Goal: Navigation & Orientation: Find specific page/section

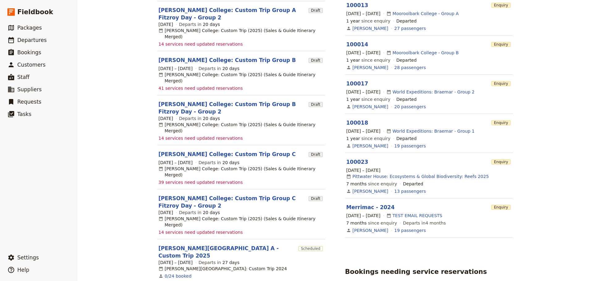
scroll to position [278, 0]
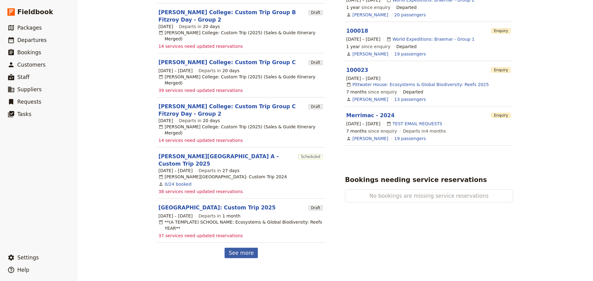
click at [240, 248] on link "See more" at bounding box center [240, 253] width 33 height 10
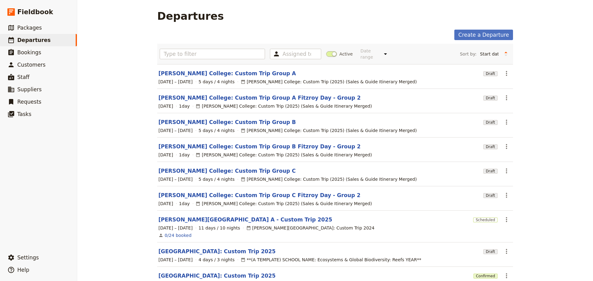
scroll to position [62, 0]
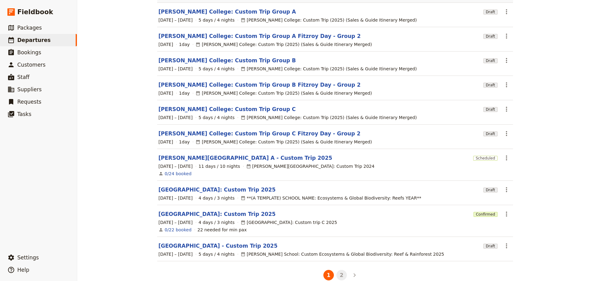
click at [338, 272] on button "2" at bounding box center [341, 275] width 10 height 10
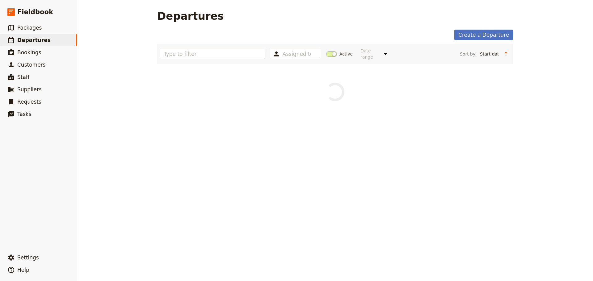
scroll to position [0, 0]
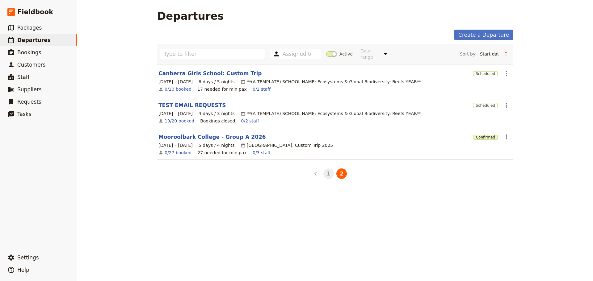
click at [328, 170] on button "1" at bounding box center [328, 174] width 10 height 10
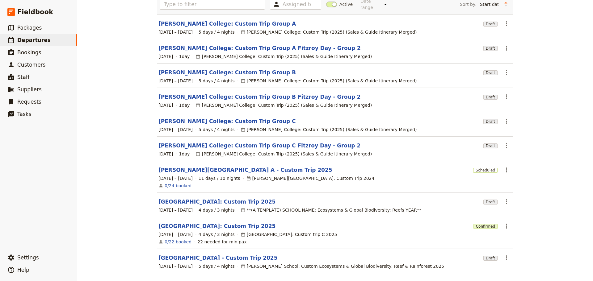
scroll to position [67, 0]
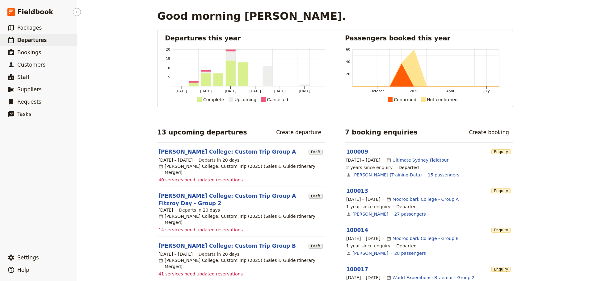
click at [50, 37] on link "​ Departures" at bounding box center [38, 40] width 77 height 12
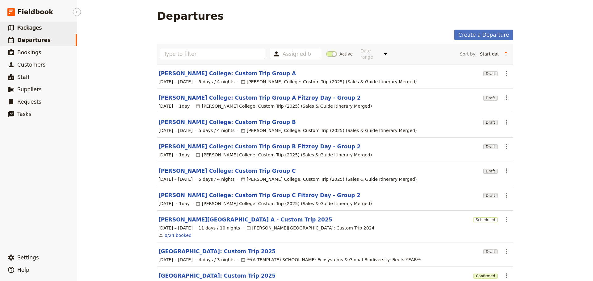
click at [44, 30] on link "​ Packages" at bounding box center [38, 28] width 77 height 12
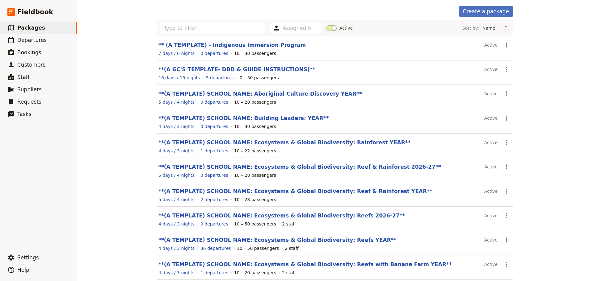
scroll to position [52, 0]
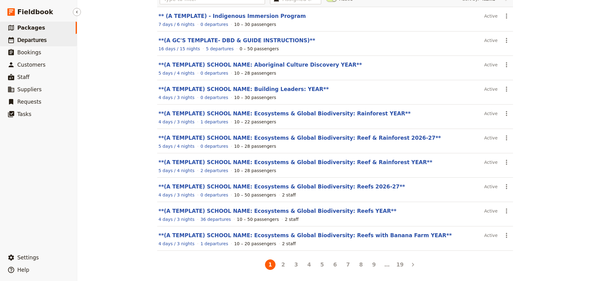
click at [53, 43] on link "​ Departures" at bounding box center [38, 40] width 77 height 12
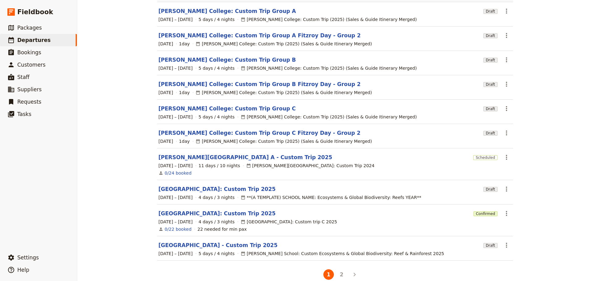
scroll to position [67, 0]
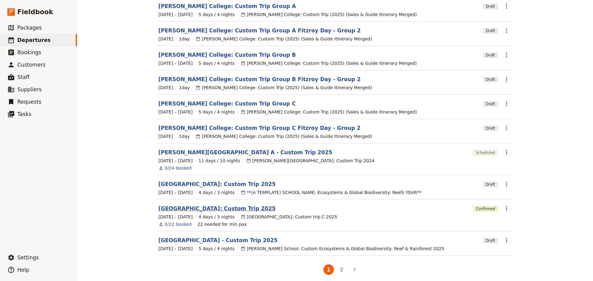
click at [222, 205] on link "[GEOGRAPHIC_DATA]: Custom Trip 2025" at bounding box center [216, 208] width 117 height 7
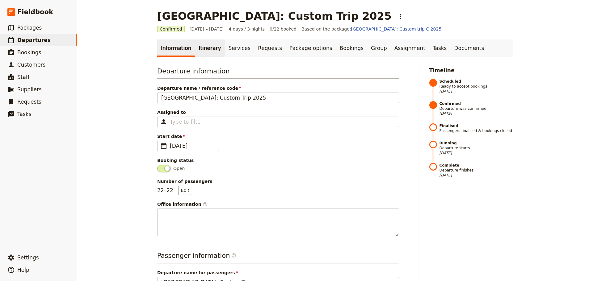
click at [208, 45] on link "Itinerary" at bounding box center [210, 48] width 30 height 17
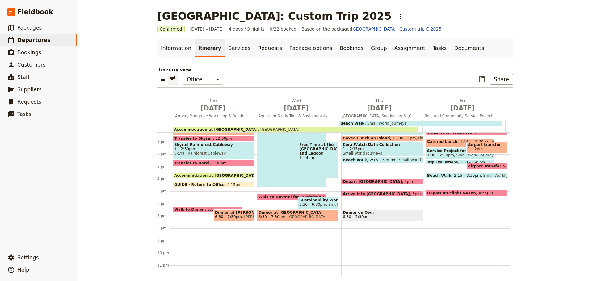
scroll to position [152, 0]
